Goal: Task Accomplishment & Management: Manage account settings

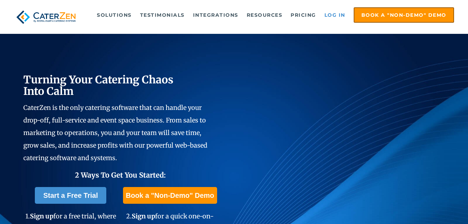
drag, startPoint x: 0, startPoint y: 0, endPoint x: 335, endPoint y: 14, distance: 335.2
click at [335, 14] on link "Log in" at bounding box center [335, 15] width 28 height 14
click at [342, 15] on link "Log in" at bounding box center [335, 15] width 28 height 14
click at [338, 17] on link "Log in" at bounding box center [335, 15] width 28 height 14
click at [332, 16] on link "Log in" at bounding box center [335, 15] width 28 height 14
